Goal: Information Seeking & Learning: Find specific fact

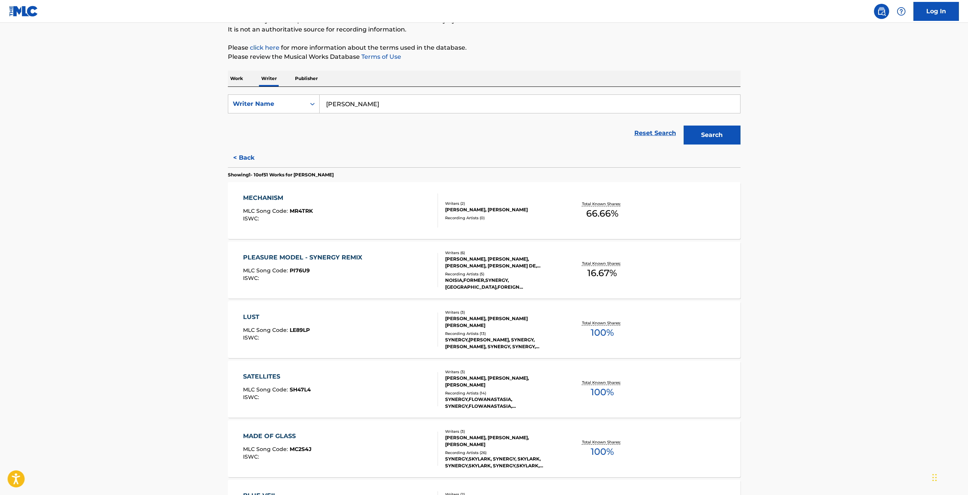
scroll to position [76, 0]
click at [501, 320] on div "[PERSON_NAME], [PERSON_NAME] [PERSON_NAME]" at bounding box center [502, 320] width 114 height 14
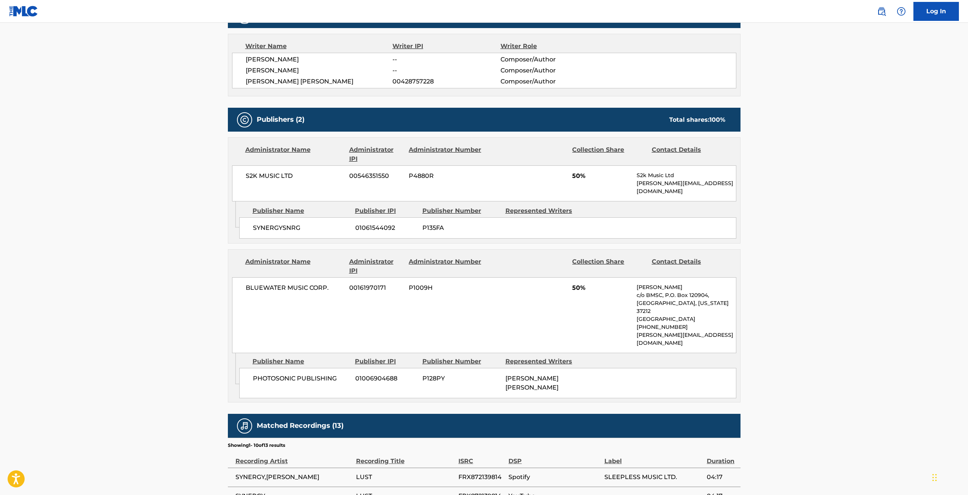
scroll to position [303, 0]
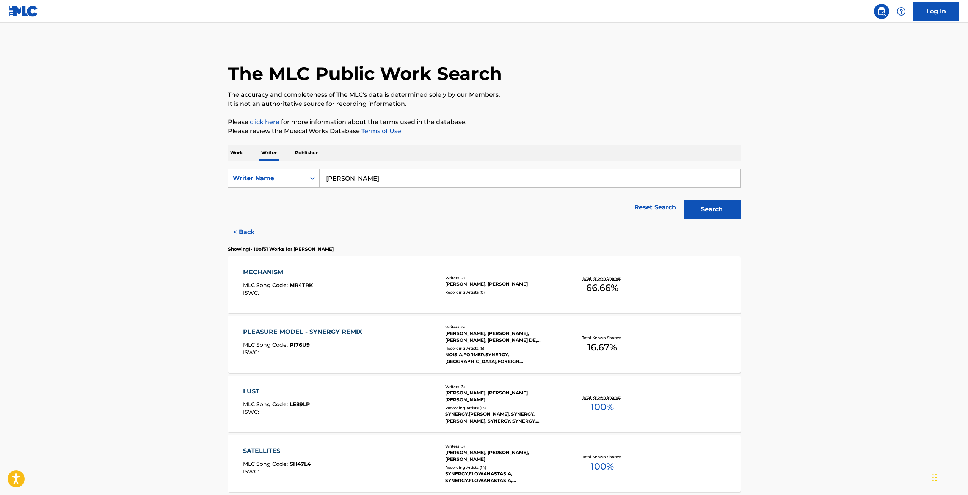
click at [522, 294] on div "Recording Artists ( 0 )" at bounding box center [502, 292] width 114 height 6
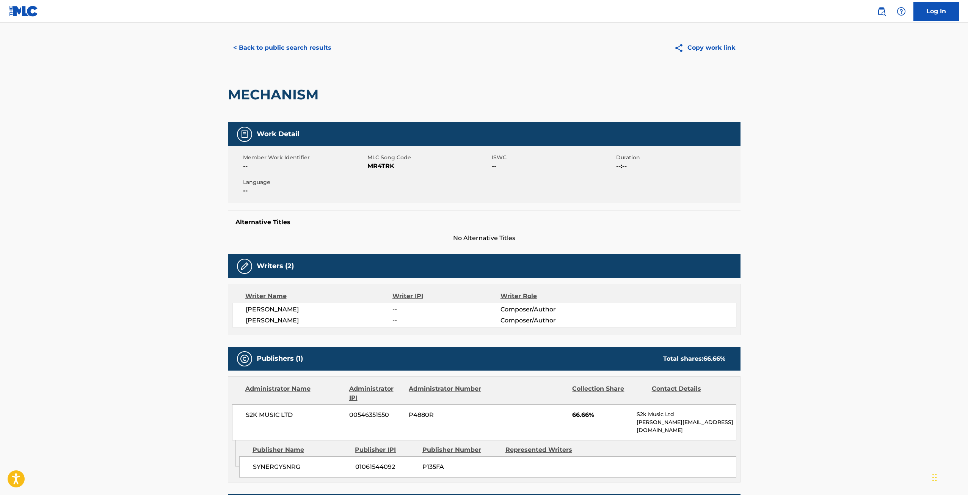
scroll to position [38, 0]
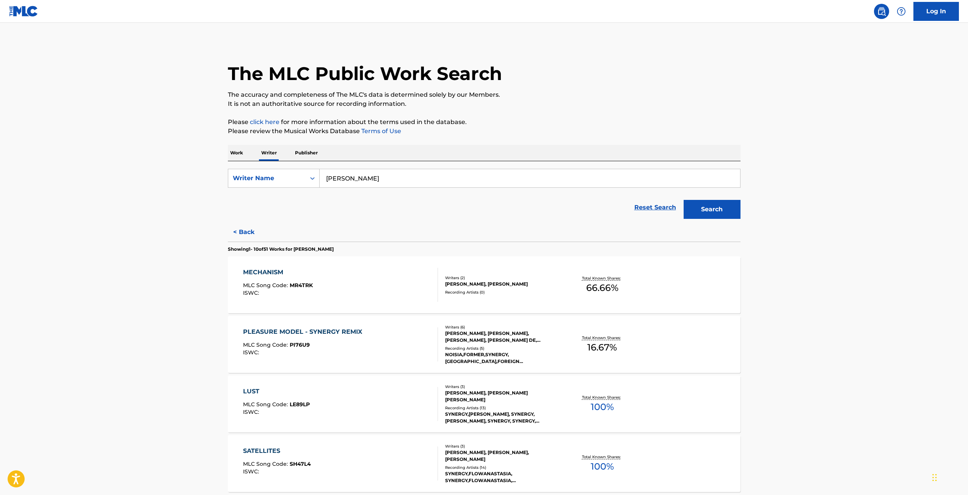
drag, startPoint x: 360, startPoint y: 175, endPoint x: 287, endPoint y: 165, distance: 73.9
click at [287, 165] on div "SearchWithCriteriaf7232885-bdff-4111-8f94-5b1b7e3612bc Writer Name [PERSON_NAME…" at bounding box center [484, 191] width 512 height 61
click at [307, 150] on p "Publisher" at bounding box center [306, 153] width 27 height 16
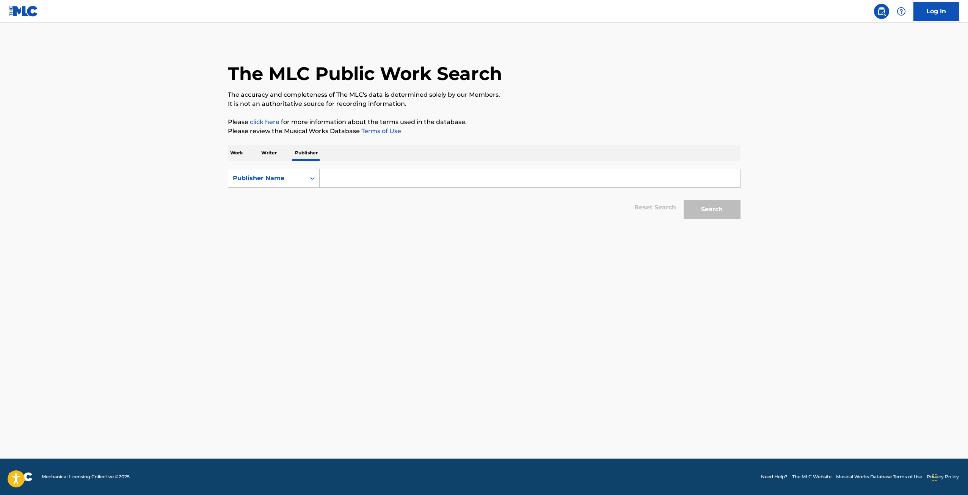
click at [353, 180] on input "Search Form" at bounding box center [530, 178] width 420 height 18
click at [359, 180] on input "ohlala produ" at bounding box center [530, 178] width 420 height 18
type input "ohlala"
click at [700, 211] on button "Search" at bounding box center [711, 209] width 57 height 19
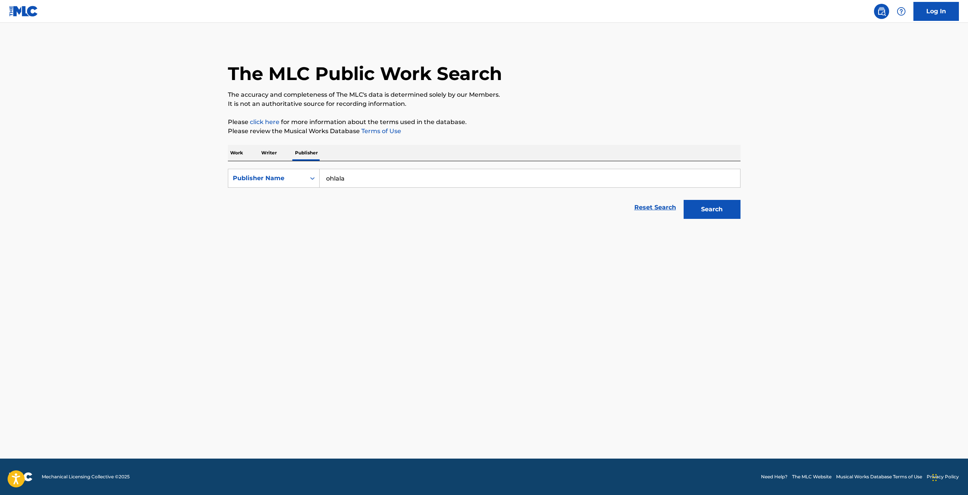
click at [266, 152] on p "Writer" at bounding box center [269, 153] width 20 height 16
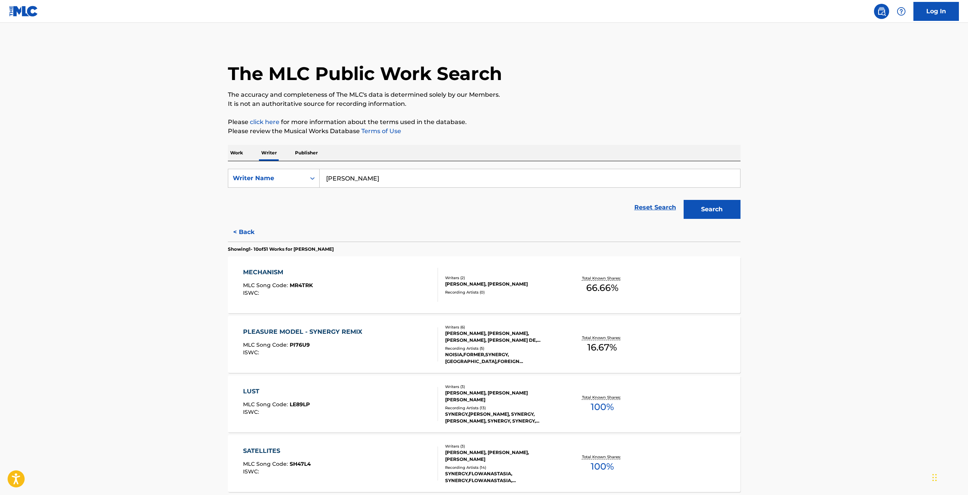
click at [357, 178] on input "[PERSON_NAME]" at bounding box center [530, 178] width 420 height 18
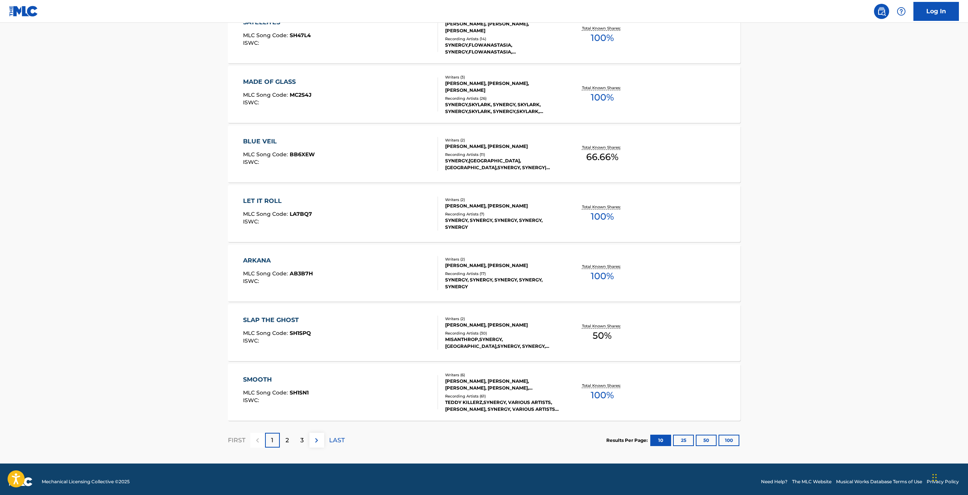
scroll to position [433, 0]
